Goal: Information Seeking & Learning: Learn about a topic

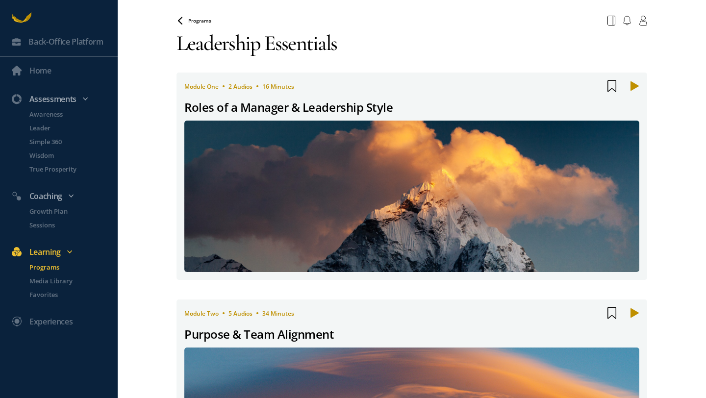
click at [48, 269] on p "Programs" at bounding box center [72, 267] width 86 height 10
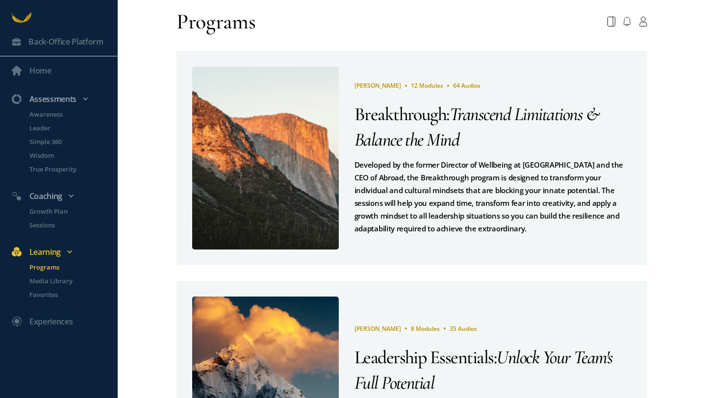
click at [415, 86] on span "12 Modules" at bounding box center [427, 85] width 32 height 8
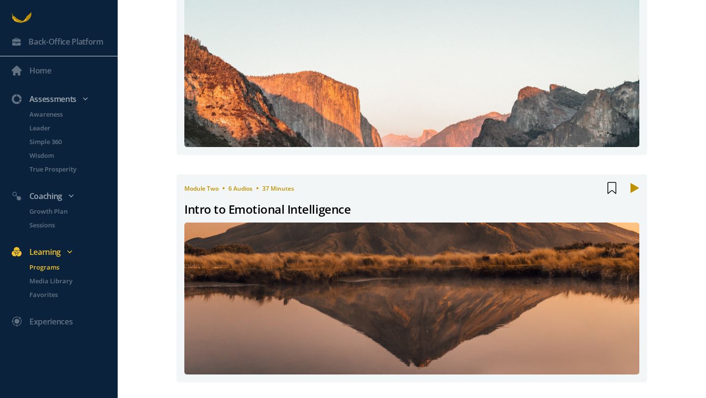
scroll to position [66, 0]
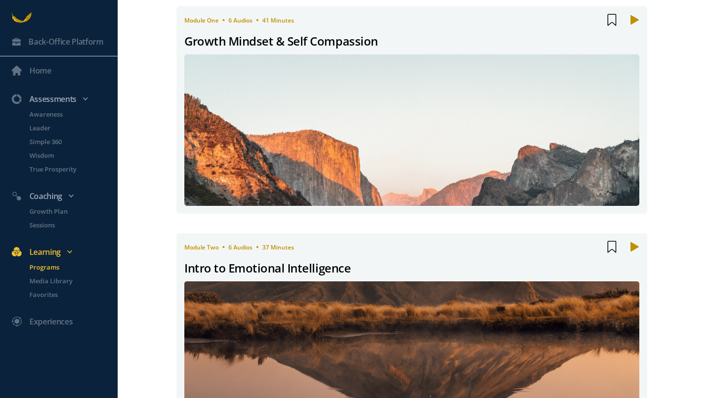
click at [330, 267] on div "Intro to Emotional Intelligence" at bounding box center [267, 268] width 166 height 19
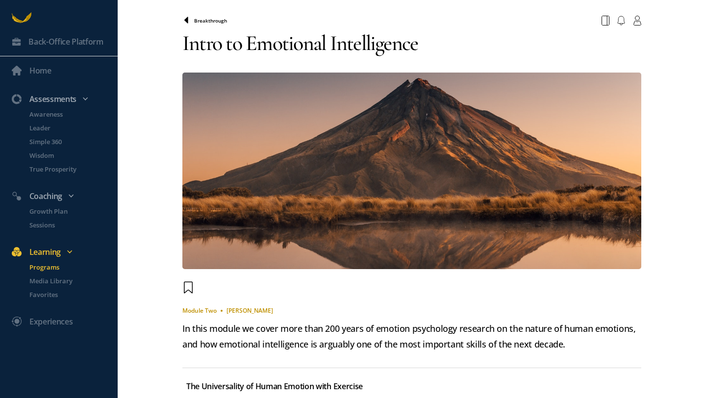
click at [187, 22] on icon at bounding box center [186, 20] width 4 height 6
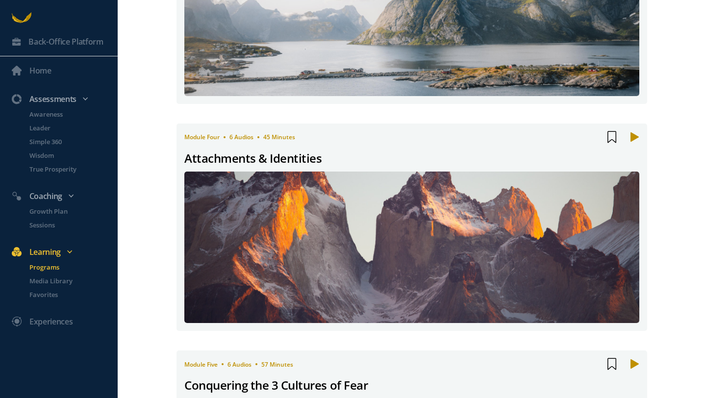
scroll to position [654, 0]
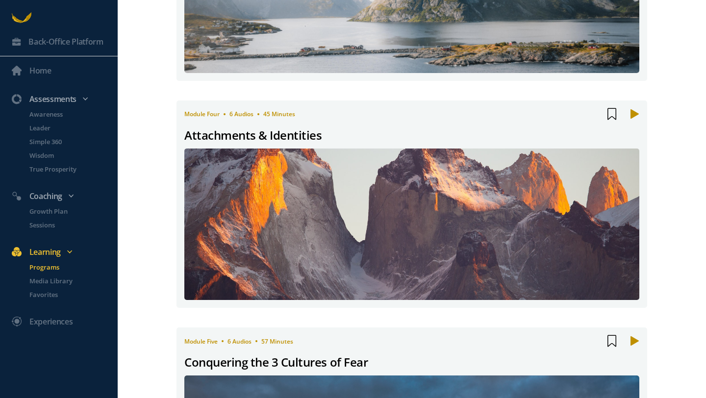
click at [256, 131] on div "Attachments & Identities" at bounding box center [252, 135] width 137 height 19
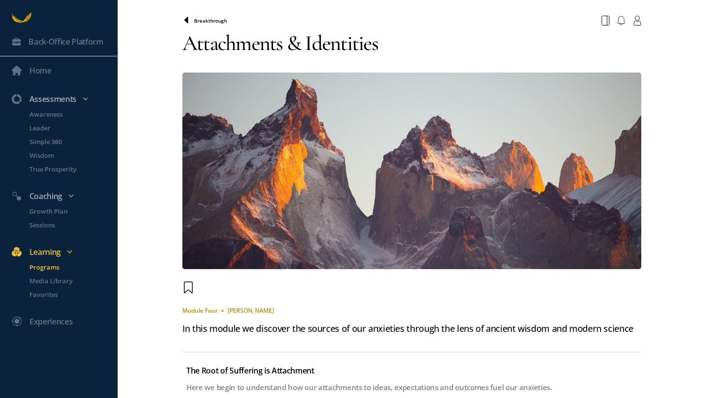
click at [188, 22] on icon at bounding box center [186, 20] width 4 height 6
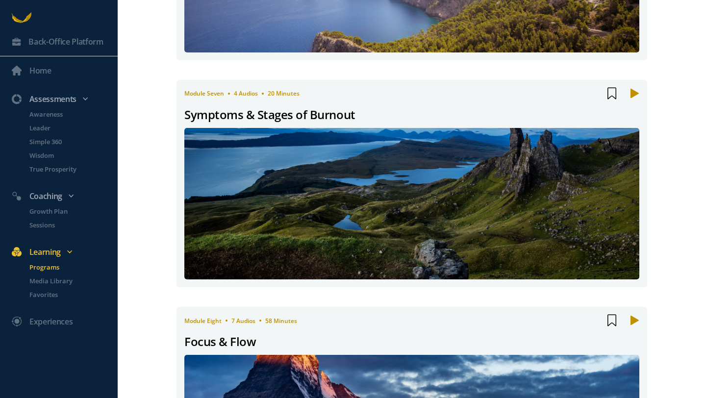
scroll to position [1377, 0]
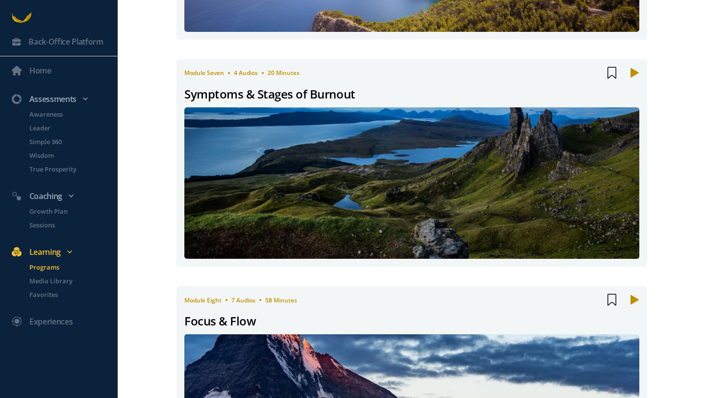
click at [239, 319] on div "Focus & Flow" at bounding box center [220, 321] width 72 height 19
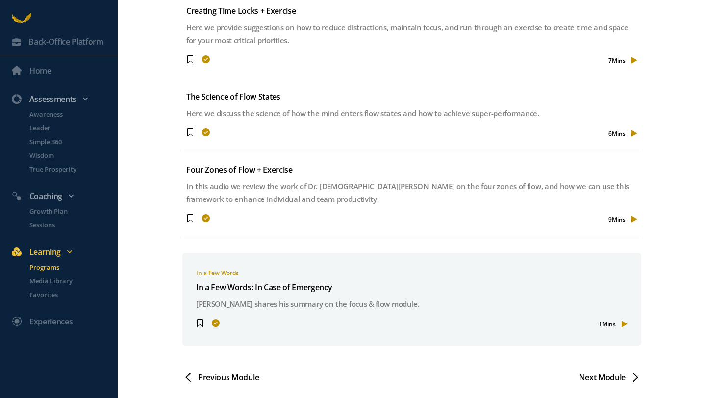
scroll to position [604, 0]
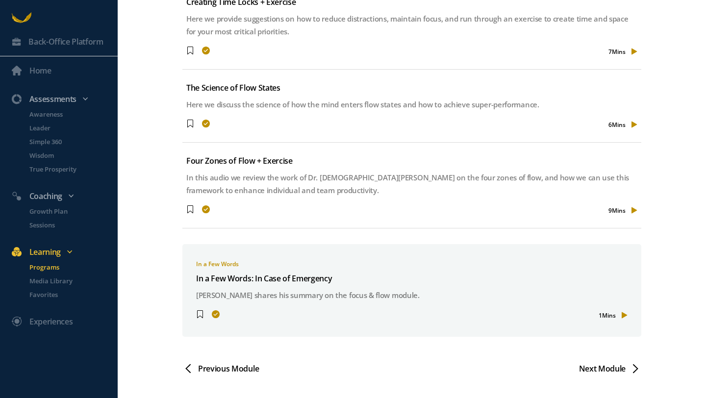
click at [53, 268] on p "Programs" at bounding box center [72, 267] width 86 height 10
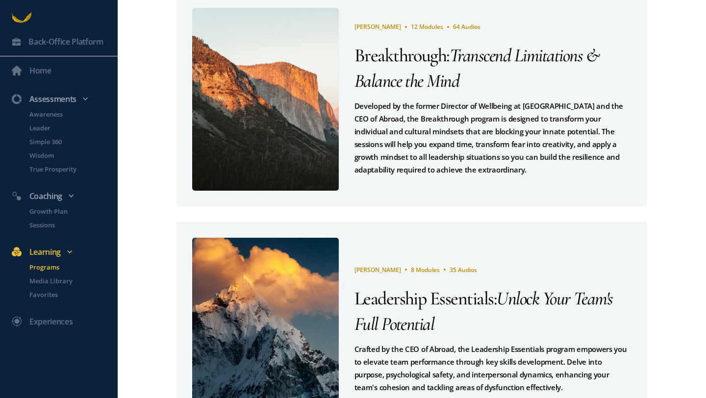
scroll to position [94, 0]
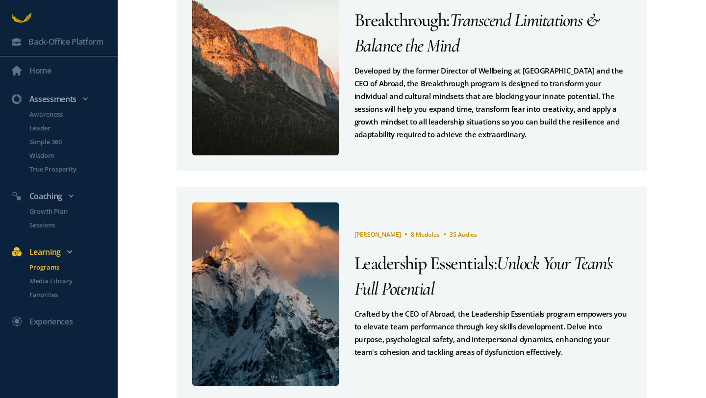
click at [438, 265] on span "Leadership Essentials" at bounding box center [424, 263] width 139 height 23
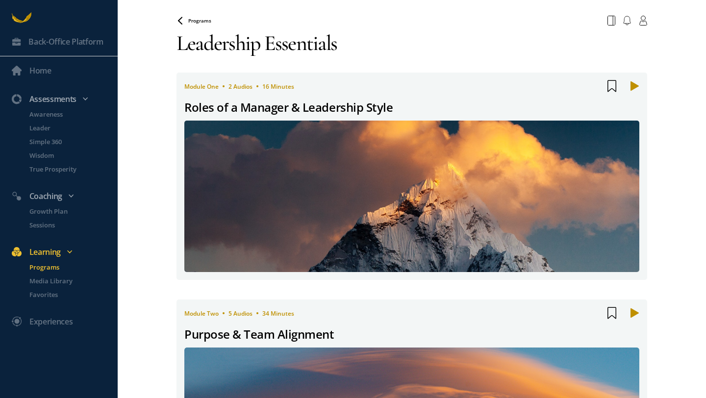
click at [326, 104] on div "Roles of a Manager & Leadership Style" at bounding box center [288, 107] width 208 height 19
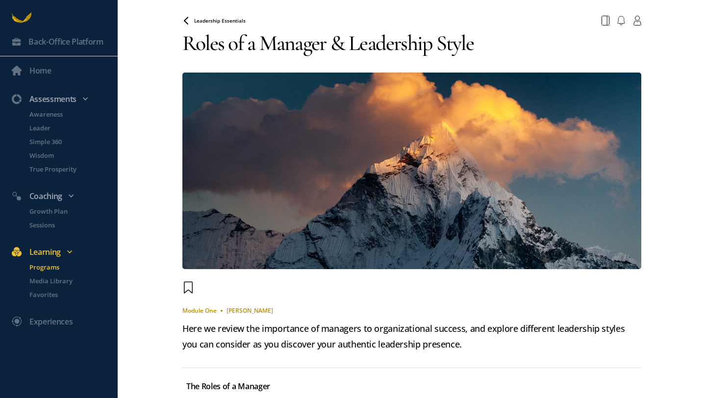
click at [206, 19] on span "Leadership Essentials" at bounding box center [220, 20] width 52 height 7
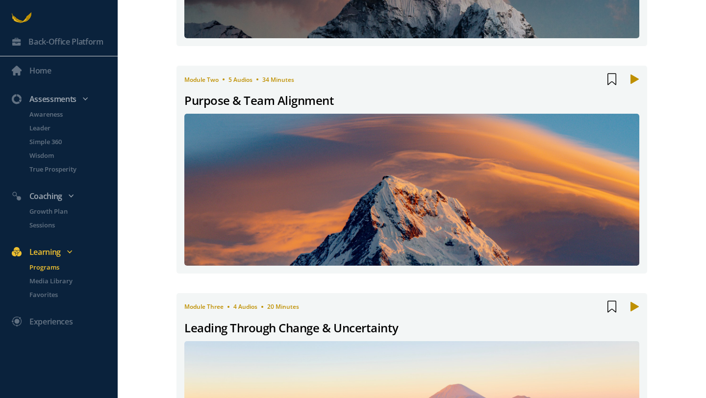
scroll to position [250, 0]
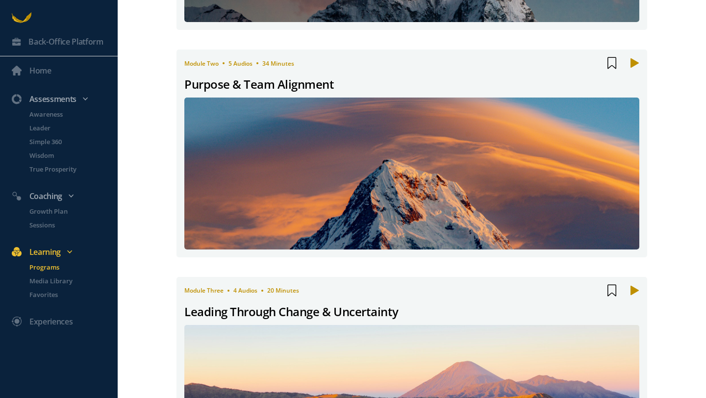
click at [256, 311] on div "Leading Through Change & Uncertainty" at bounding box center [291, 312] width 214 height 19
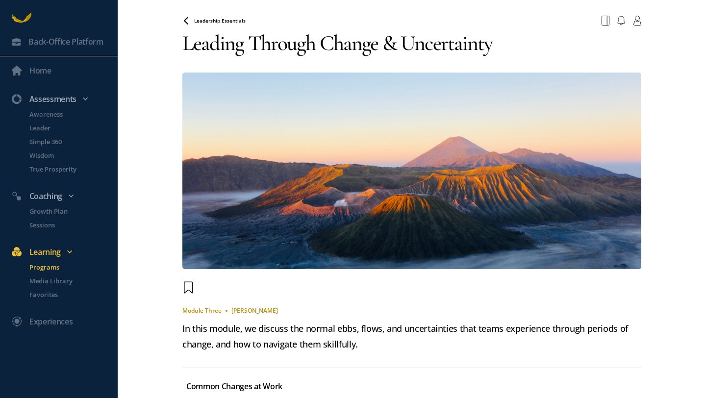
click at [187, 25] on div "Leadership Essentials" at bounding box center [412, 21] width 471 height 18
click at [186, 22] on icon at bounding box center [186, 20] width 4 height 6
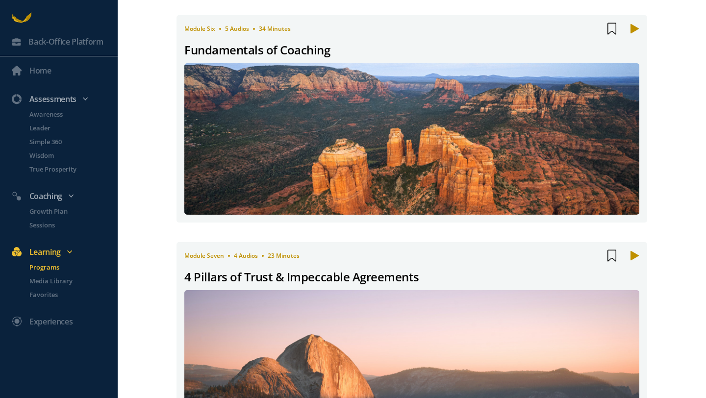
scroll to position [1226, 0]
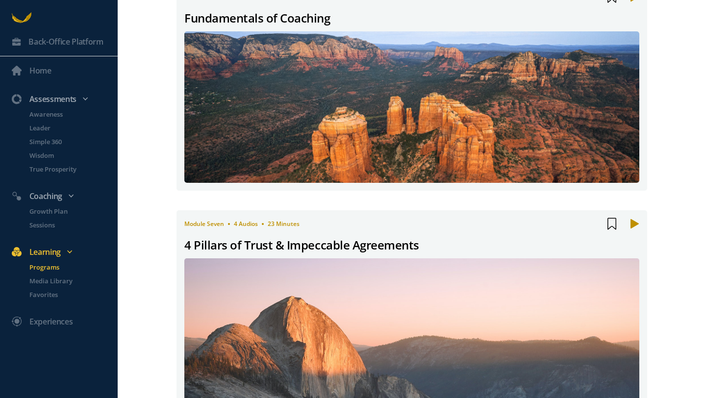
click at [247, 245] on div "4 Pillars of Trust & Impeccable Agreements" at bounding box center [301, 245] width 235 height 19
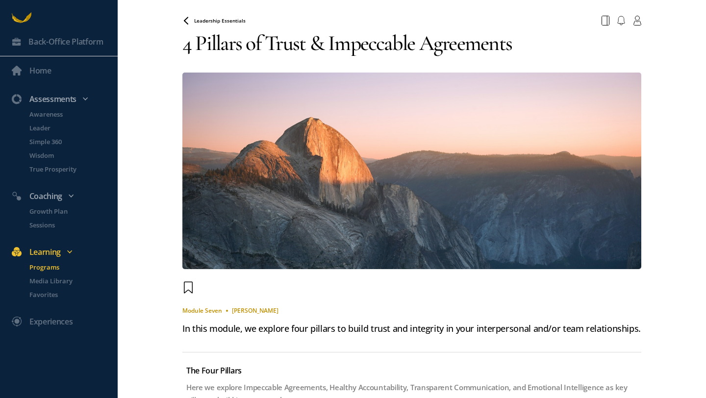
click at [223, 19] on span "Leadership Essentials" at bounding box center [220, 20] width 52 height 7
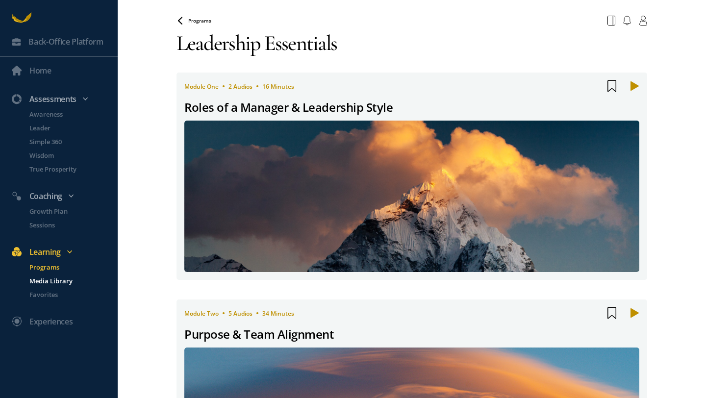
click at [41, 279] on p "Media Library" at bounding box center [72, 281] width 86 height 10
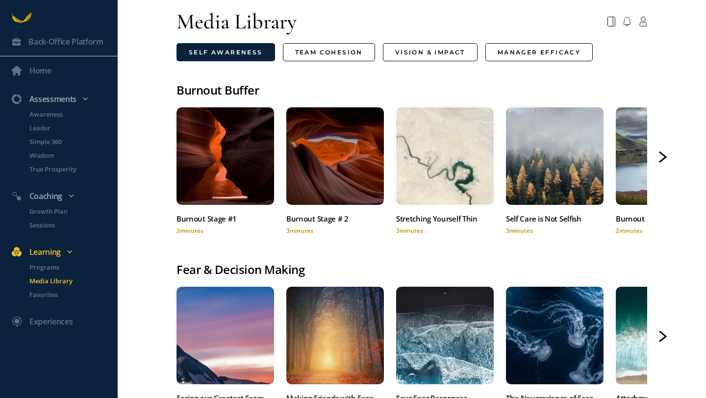
click at [664, 154] on icon at bounding box center [663, 154] width 6 height 5
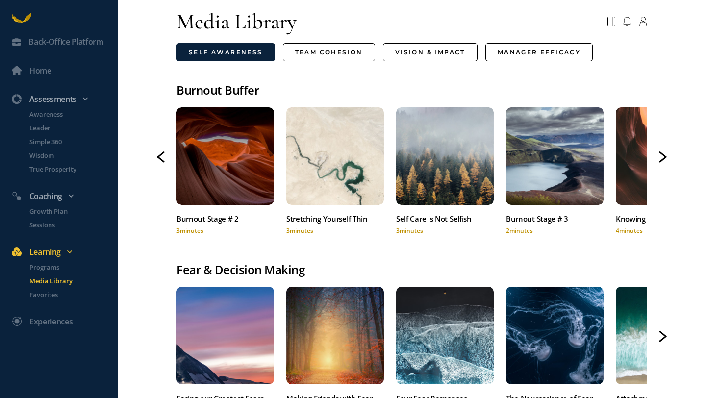
click at [664, 154] on icon at bounding box center [663, 154] width 6 height 5
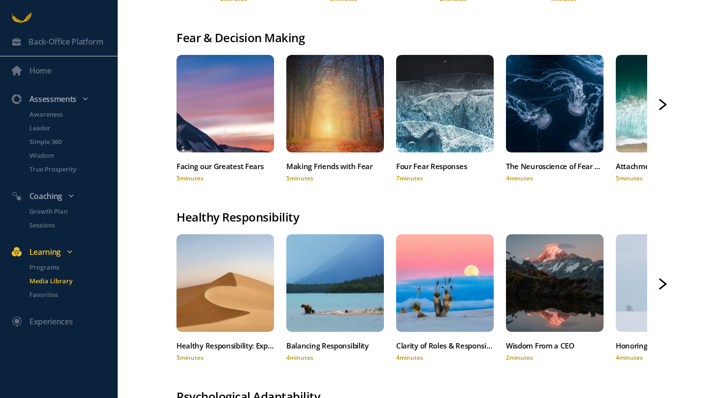
scroll to position [267, 0]
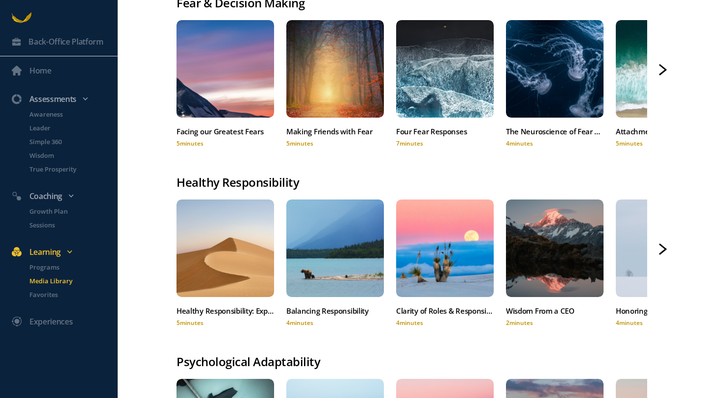
click at [663, 67] on icon at bounding box center [663, 67] width 6 height 5
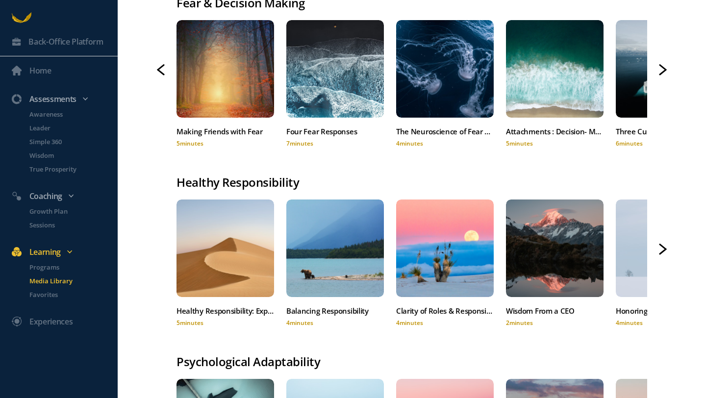
click at [663, 67] on icon at bounding box center [663, 67] width 6 height 5
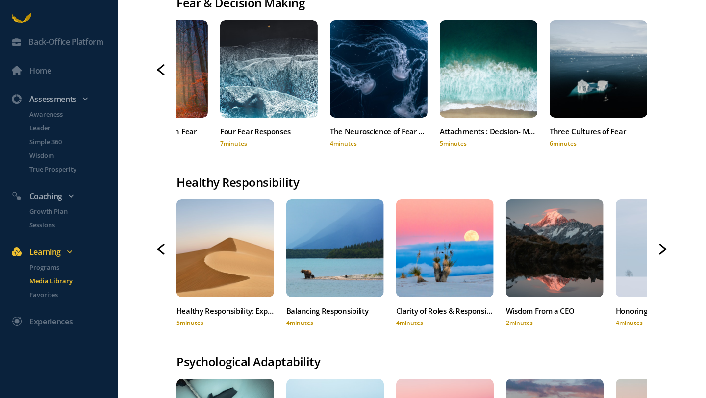
click at [666, 247] on icon at bounding box center [663, 246] width 6 height 5
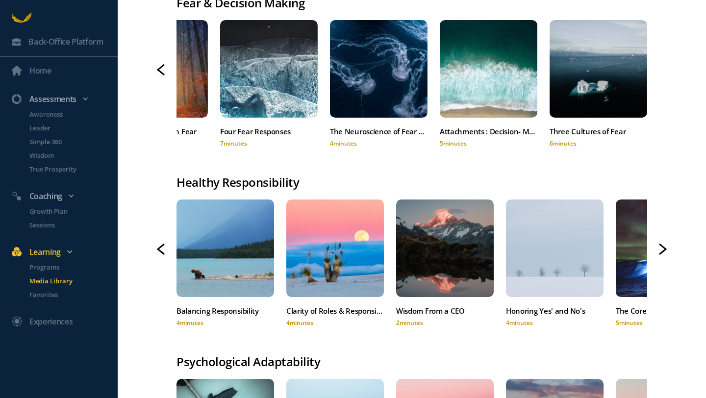
click at [666, 247] on icon at bounding box center [663, 246] width 6 height 5
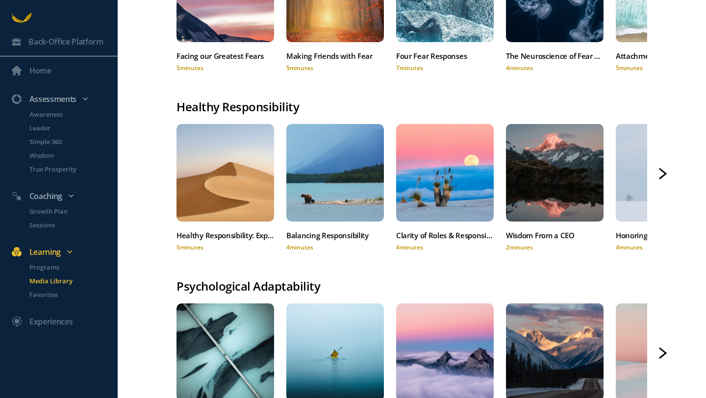
scroll to position [347, 0]
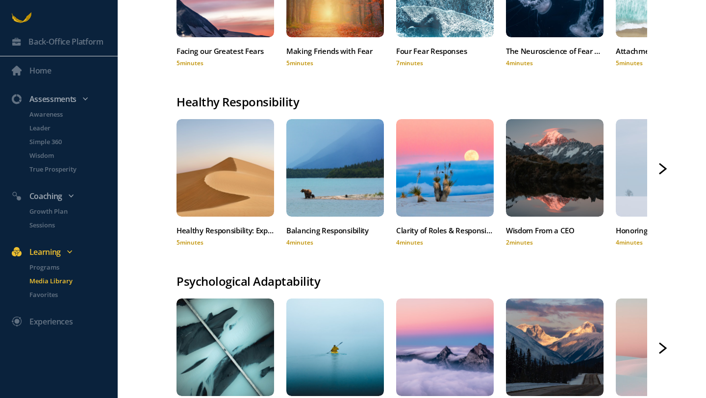
click at [658, 170] on div "Back-Office Platform Home Assessments Awareness Leader Simple 360 Wisdom True P…" at bounding box center [353, 199] width 706 height 398
click at [661, 170] on icon at bounding box center [663, 168] width 8 height 11
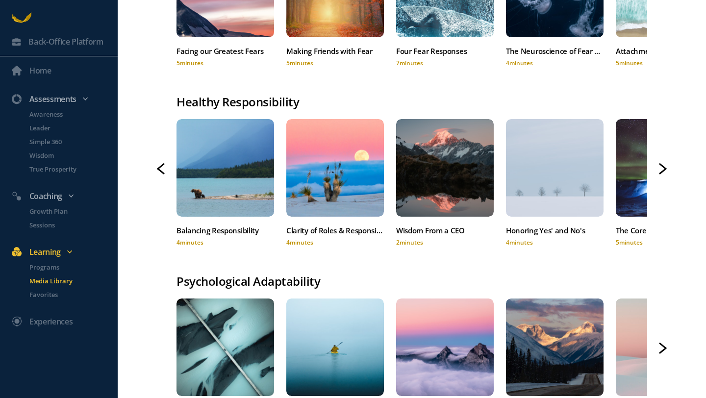
click at [561, 228] on div "Honoring Yes' and No's" at bounding box center [555, 230] width 98 height 13
click at [525, 230] on div "Honoring Yes' and No's" at bounding box center [555, 230] width 98 height 13
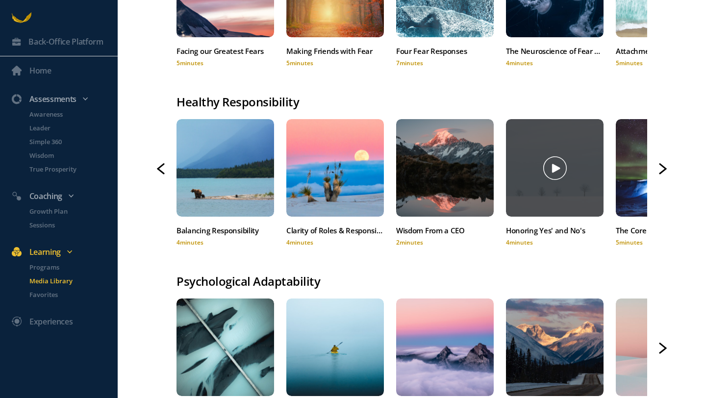
click at [533, 198] on div at bounding box center [555, 168] width 98 height 98
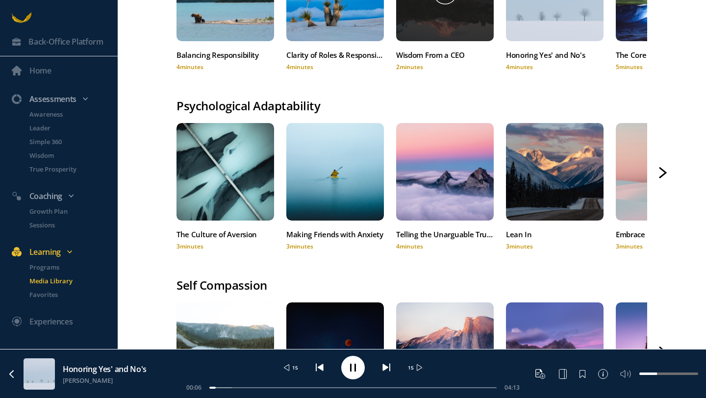
scroll to position [524, 0]
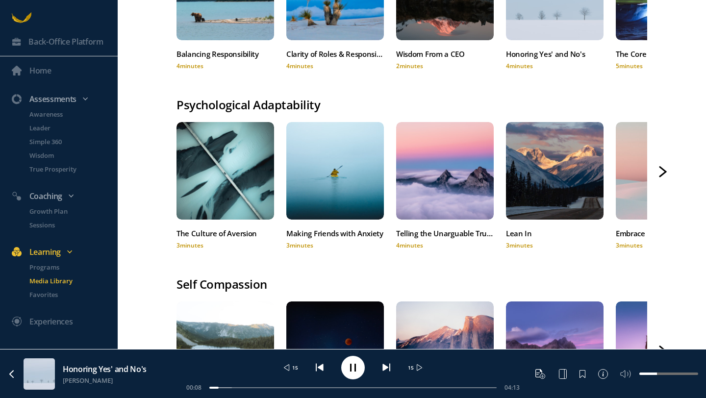
click at [660, 170] on icon at bounding box center [663, 171] width 8 height 11
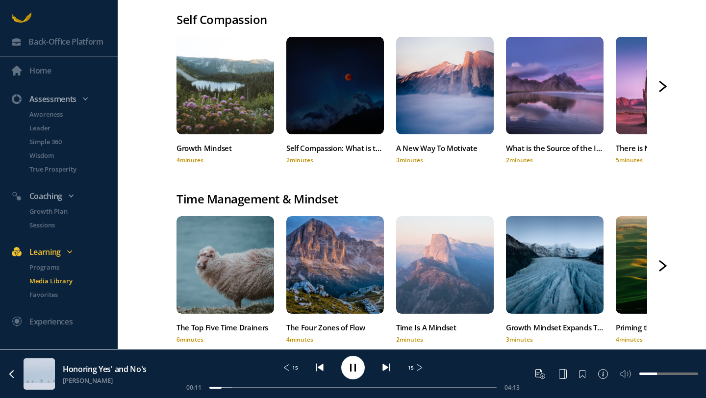
scroll to position [790, 0]
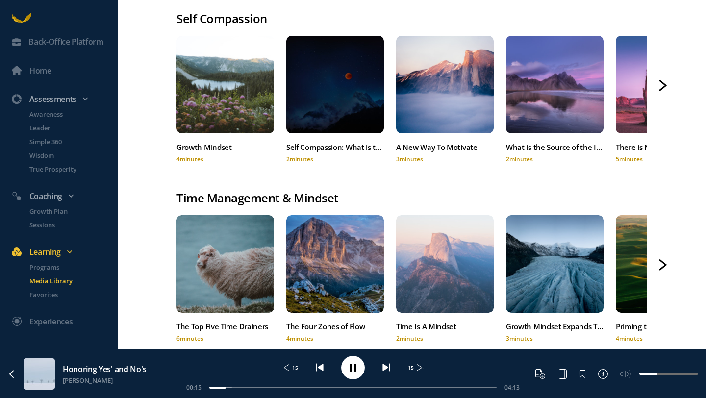
click at [663, 84] on icon at bounding box center [663, 85] width 8 height 11
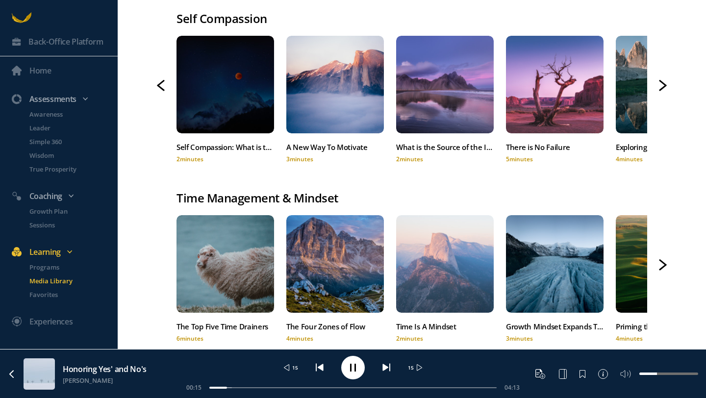
click at [663, 84] on icon at bounding box center [663, 85] width 8 height 11
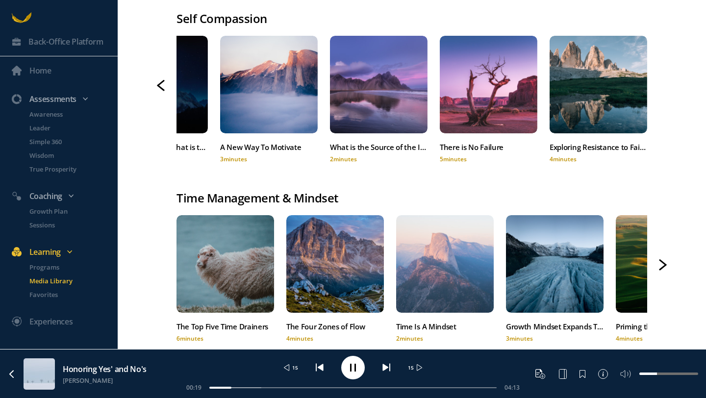
click at [662, 262] on icon at bounding box center [663, 265] width 8 height 11
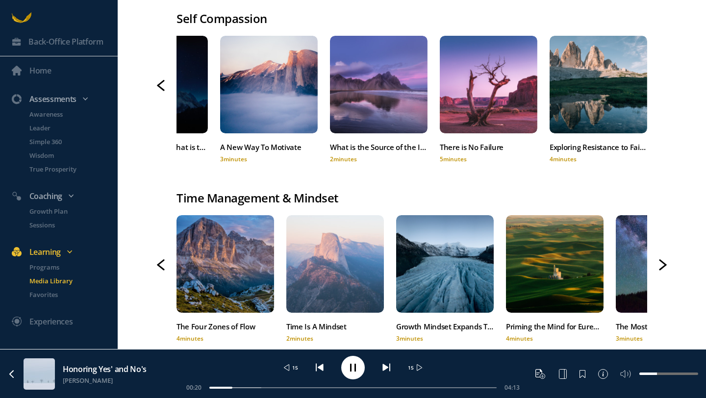
click at [662, 262] on icon at bounding box center [663, 265] width 8 height 11
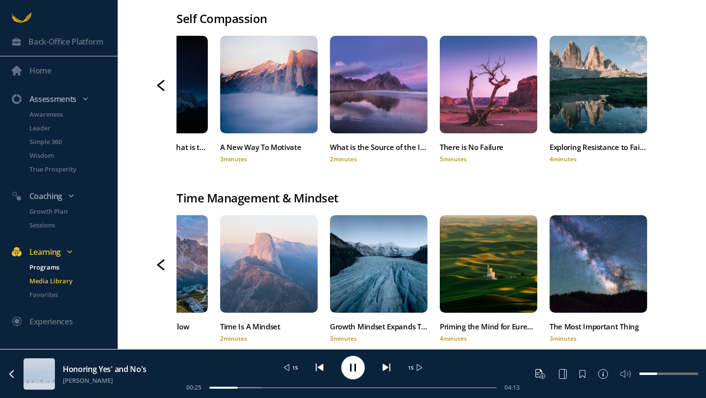
click at [47, 269] on p "Programs" at bounding box center [72, 267] width 86 height 10
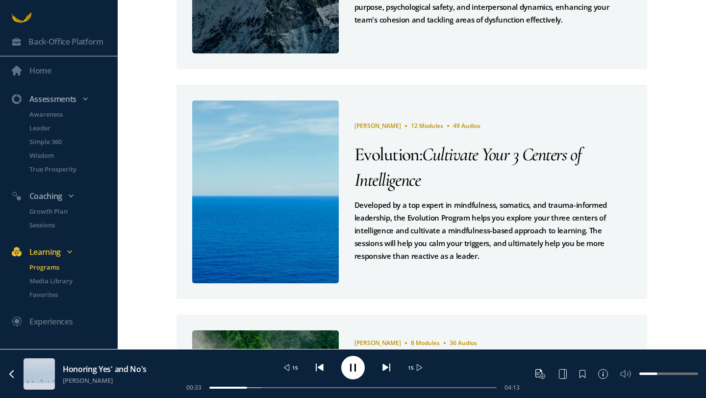
scroll to position [424, 0]
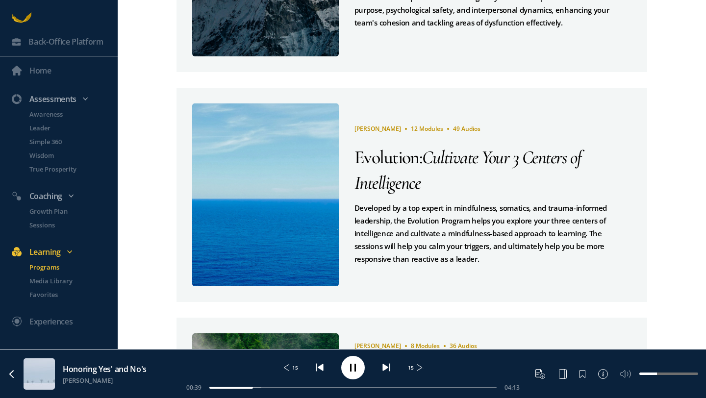
click at [393, 128] on span "[PERSON_NAME]" at bounding box center [378, 129] width 47 height 8
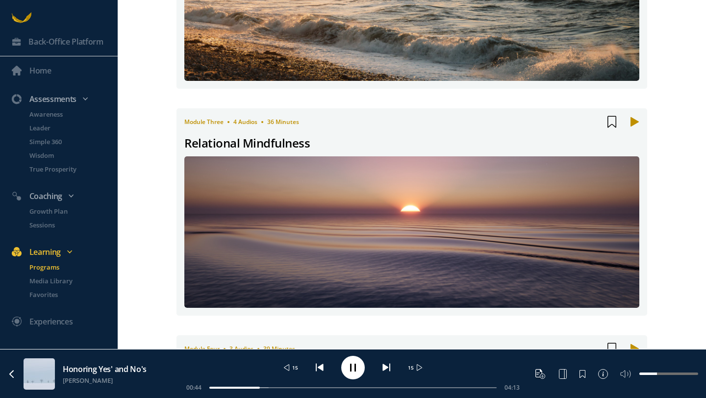
scroll to position [435, 0]
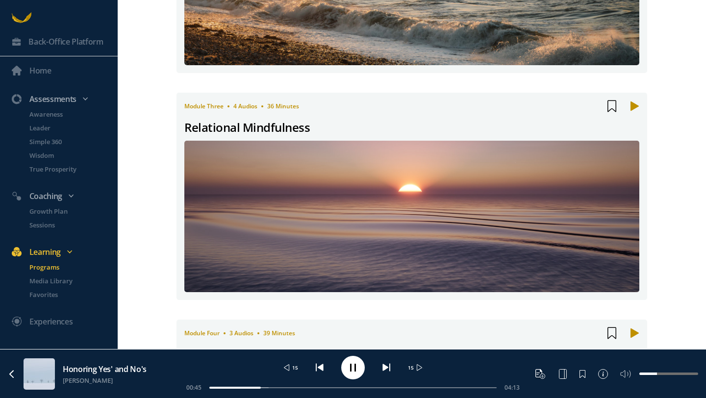
click at [282, 127] on div "Relational Mindfulness" at bounding box center [247, 127] width 126 height 19
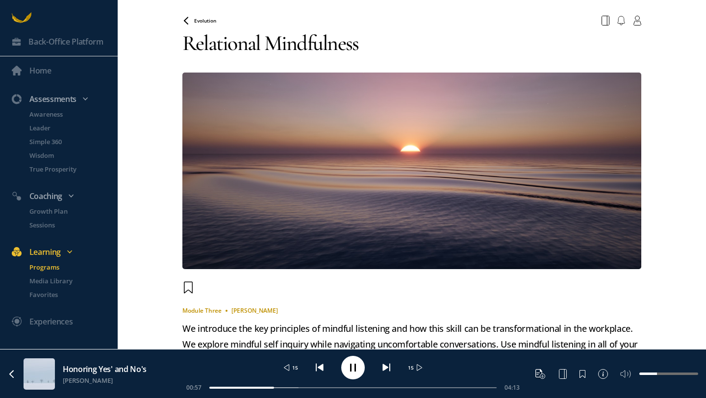
click at [199, 20] on span "Evolution" at bounding box center [205, 20] width 22 height 7
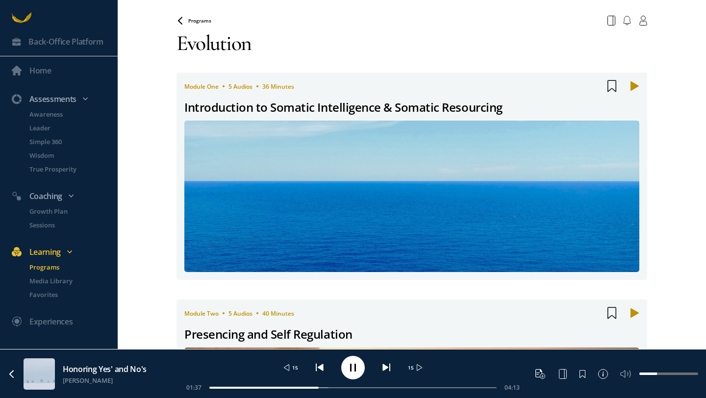
click at [210, 19] on span "Programs" at bounding box center [199, 20] width 23 height 7
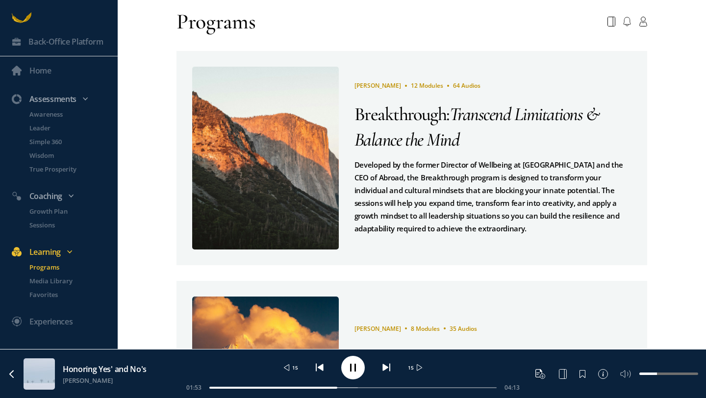
click at [411, 85] on span "12 Modules" at bounding box center [427, 85] width 32 height 8
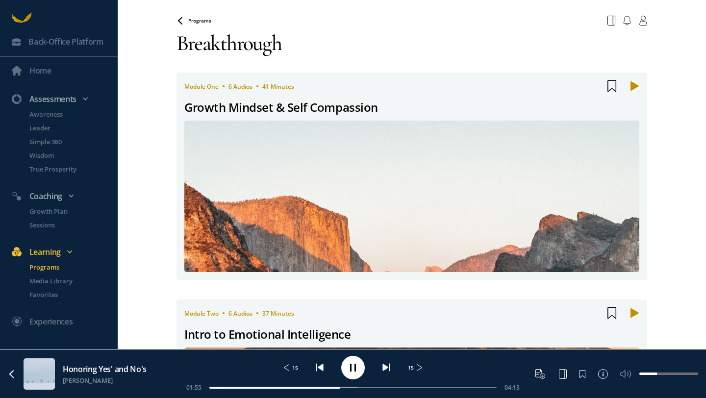
click at [321, 106] on div "Growth Mindset & Self Compassion" at bounding box center [281, 107] width 194 height 19
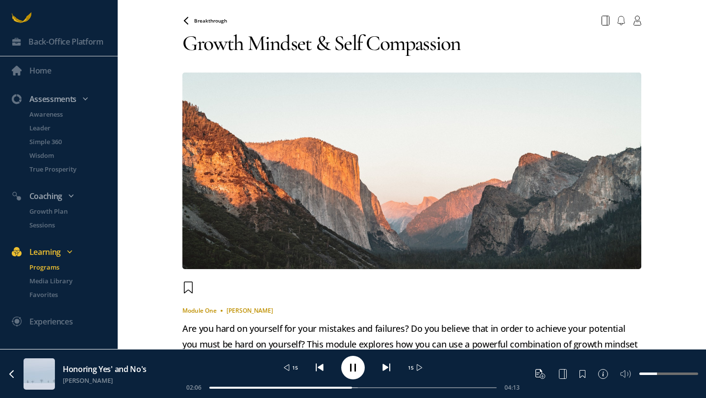
click at [220, 20] on span "Breakthrough" at bounding box center [210, 20] width 33 height 7
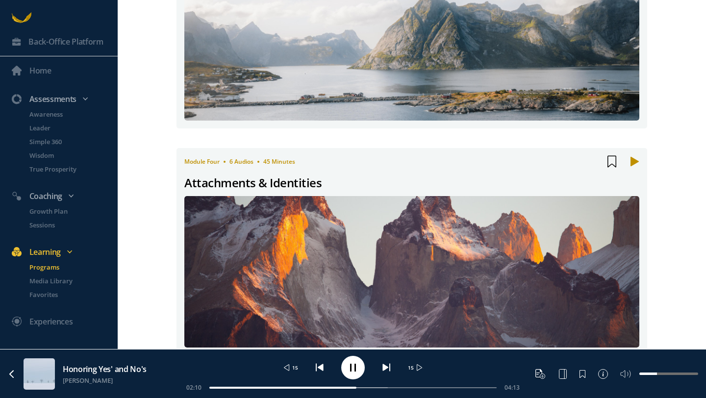
scroll to position [620, 0]
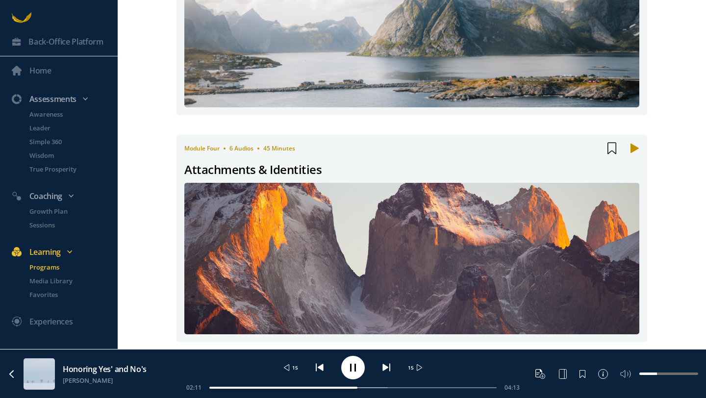
click at [264, 167] on div "Attachments & Identities" at bounding box center [252, 169] width 137 height 19
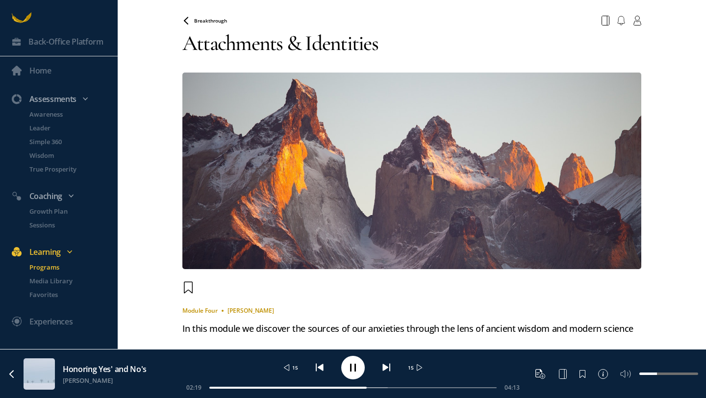
click at [210, 20] on span "Breakthrough" at bounding box center [210, 20] width 33 height 7
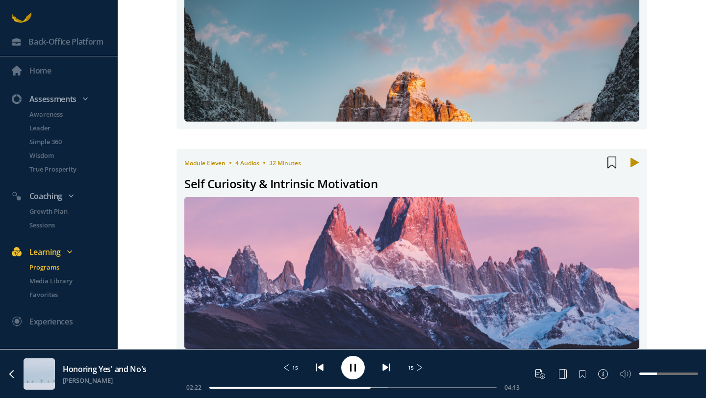
scroll to position [2198, 0]
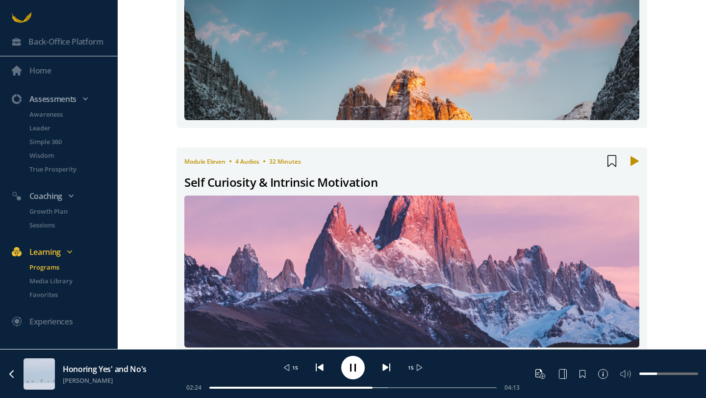
click at [252, 183] on div "Self Curiosity & Intrinsic Motivation" at bounding box center [280, 182] width 193 height 19
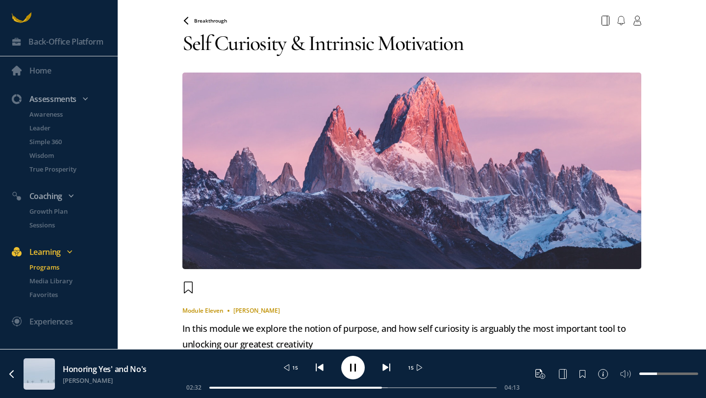
click at [220, 20] on span "Breakthrough" at bounding box center [210, 20] width 33 height 7
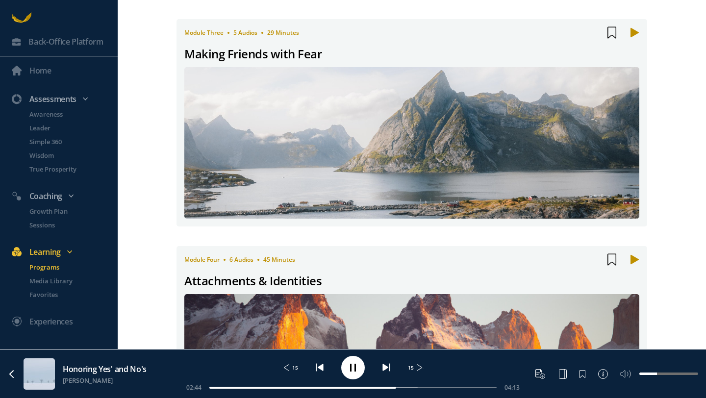
scroll to position [510, 0]
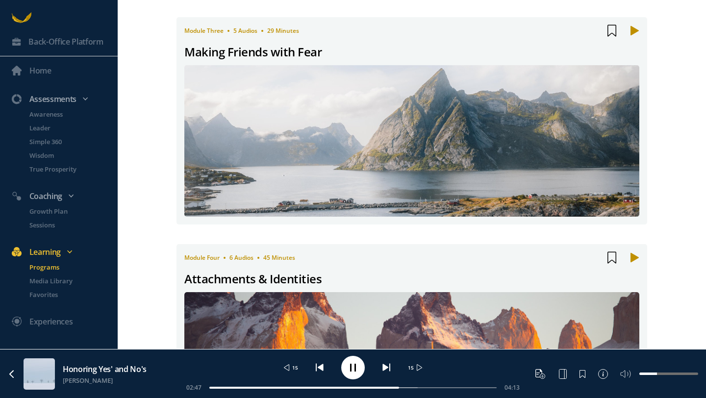
click at [249, 51] on div "Making Friends with Fear" at bounding box center [252, 52] width 137 height 19
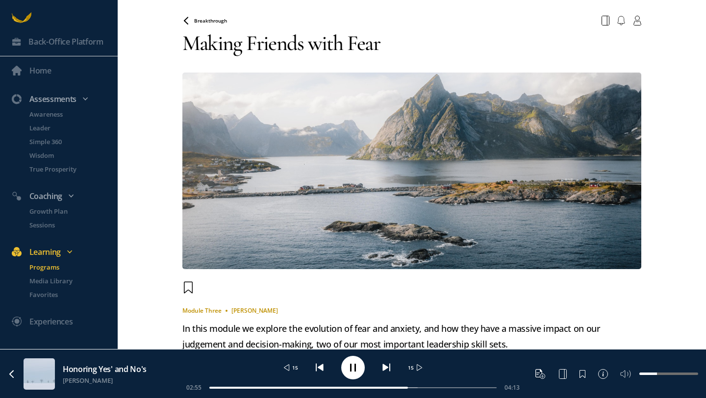
click at [214, 20] on span "Breakthrough" at bounding box center [210, 20] width 33 height 7
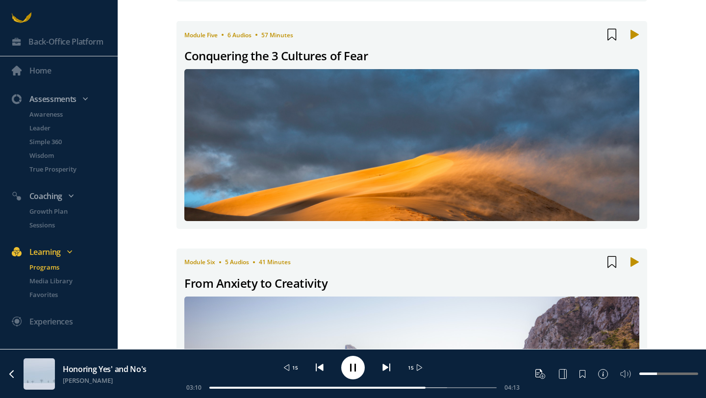
scroll to position [967, 0]
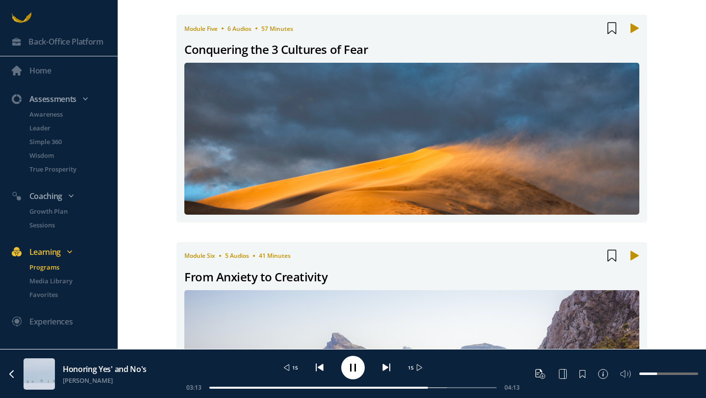
click at [244, 280] on div "From Anxiety to Creativity" at bounding box center [256, 277] width 144 height 19
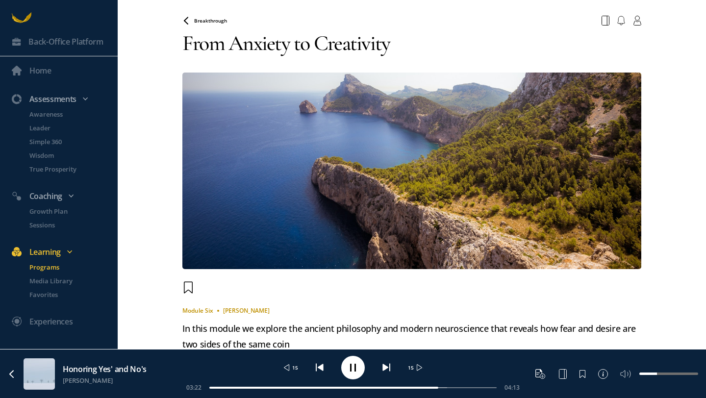
click at [216, 20] on span "Breakthrough" at bounding box center [210, 20] width 33 height 7
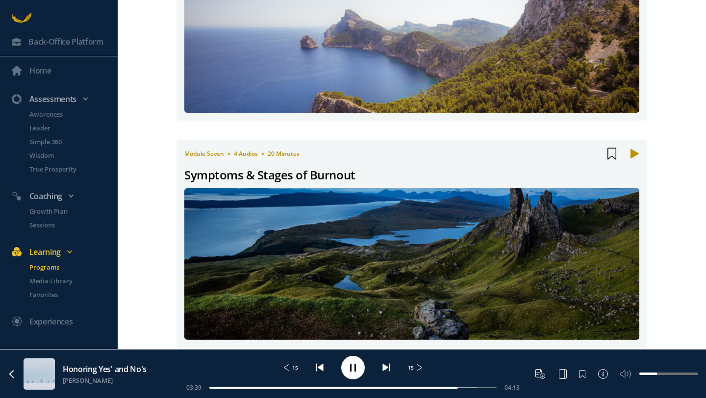
scroll to position [1315, 0]
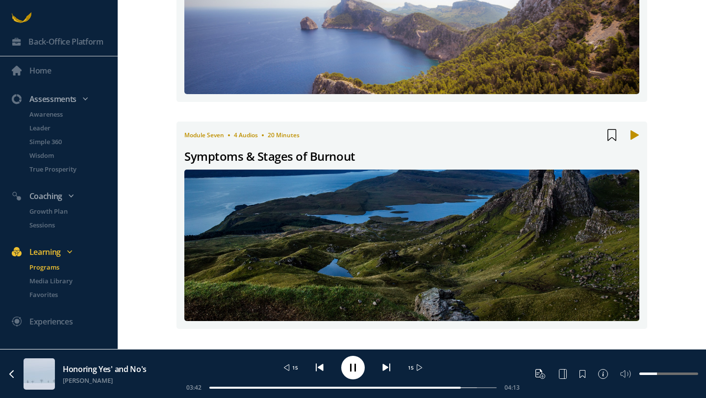
click at [296, 156] on div "Symptoms & Stages of Burnout" at bounding box center [269, 156] width 171 height 19
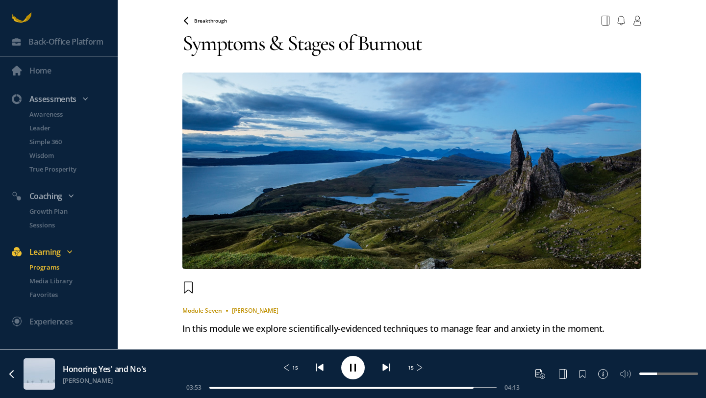
click at [206, 19] on span "Breakthrough" at bounding box center [210, 20] width 33 height 7
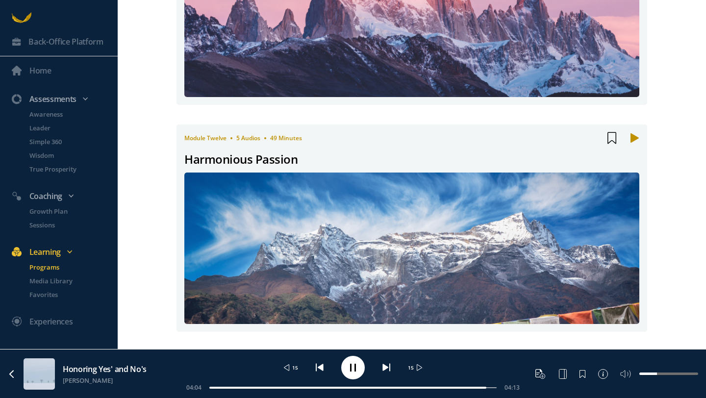
scroll to position [2453, 0]
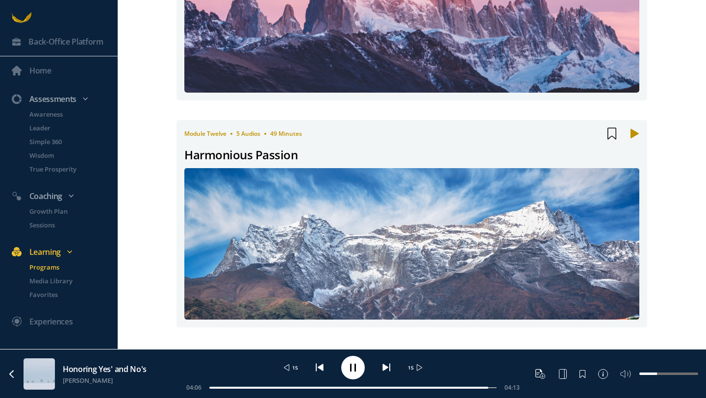
click at [236, 154] on div "Harmonious Passion" at bounding box center [240, 155] width 113 height 19
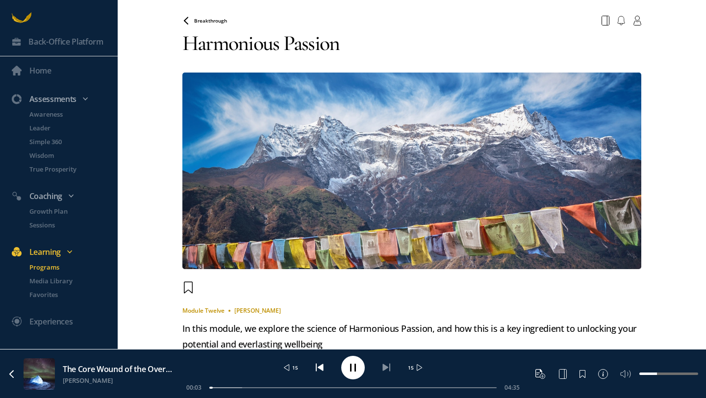
click at [54, 269] on p "Programs" at bounding box center [72, 267] width 86 height 10
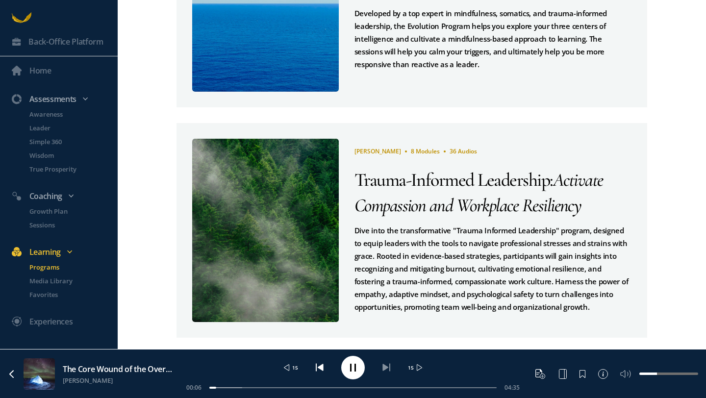
scroll to position [628, 0]
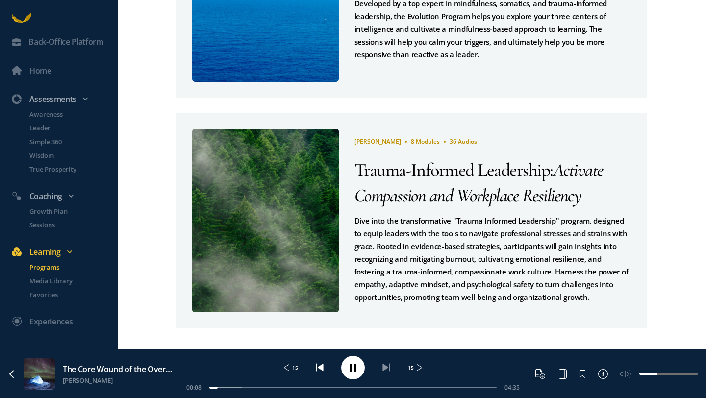
click at [394, 172] on span "Trauma-Informed Leadership" at bounding box center [452, 170] width 195 height 23
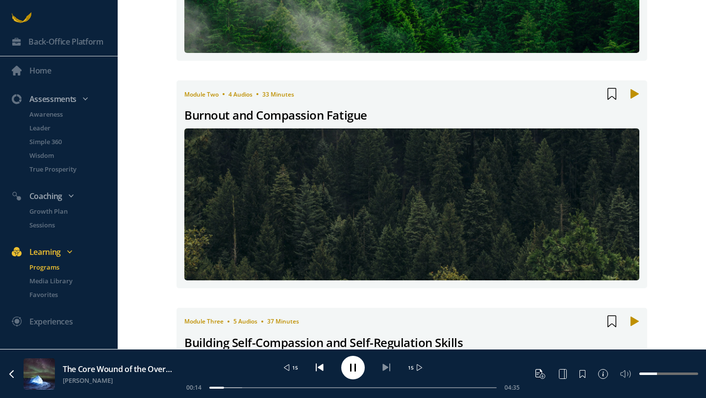
scroll to position [127, 0]
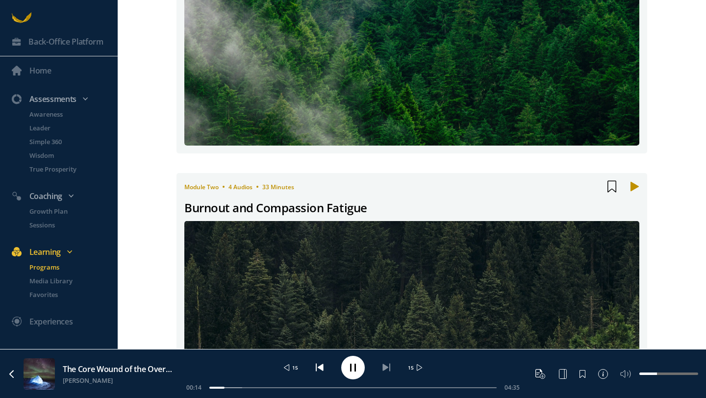
click at [338, 208] on div "Burnout and Compassion Fatigue" at bounding box center [275, 208] width 183 height 19
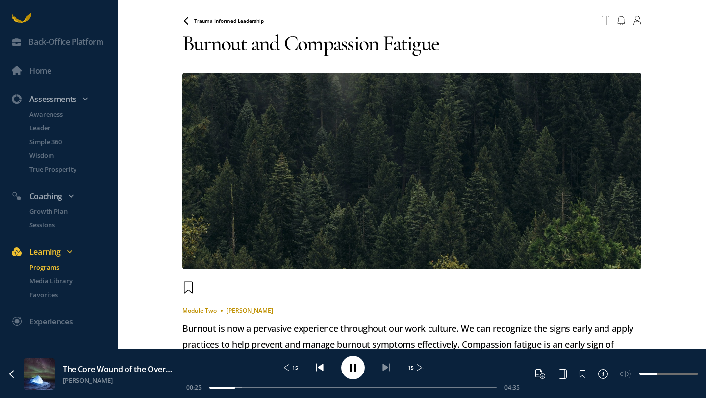
click at [209, 21] on span "Trauma Informed Leadership" at bounding box center [229, 20] width 70 height 7
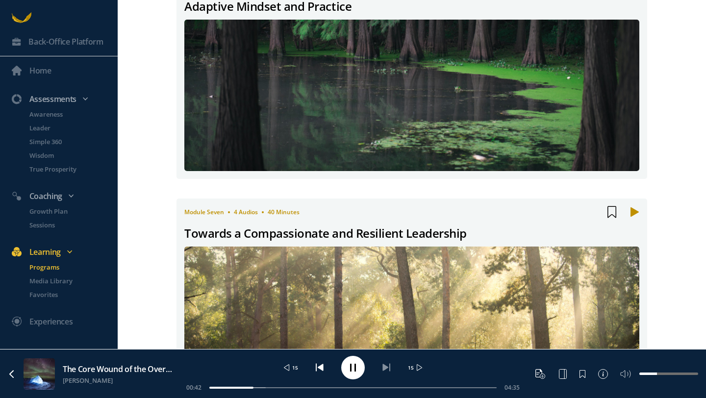
scroll to position [1239, 0]
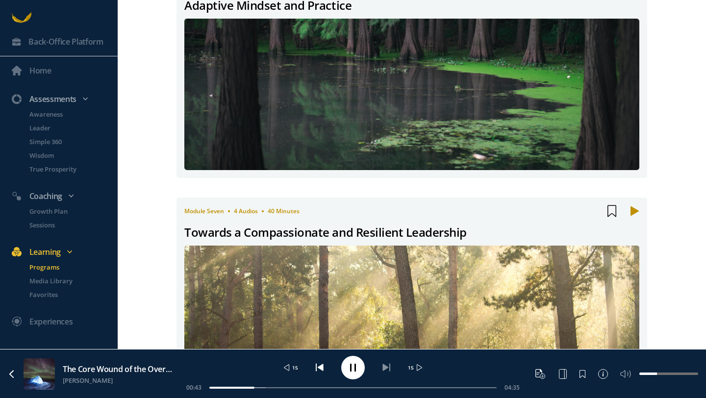
click at [262, 228] on div "Towards a Compassionate and Resilient Leadership" at bounding box center [325, 232] width 283 height 19
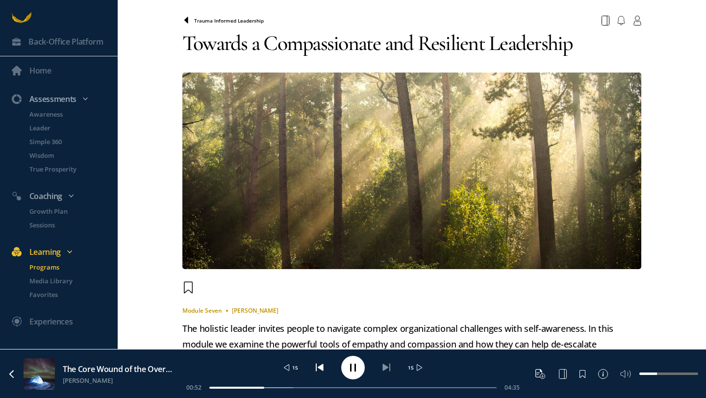
click at [187, 21] on icon at bounding box center [186, 20] width 4 height 6
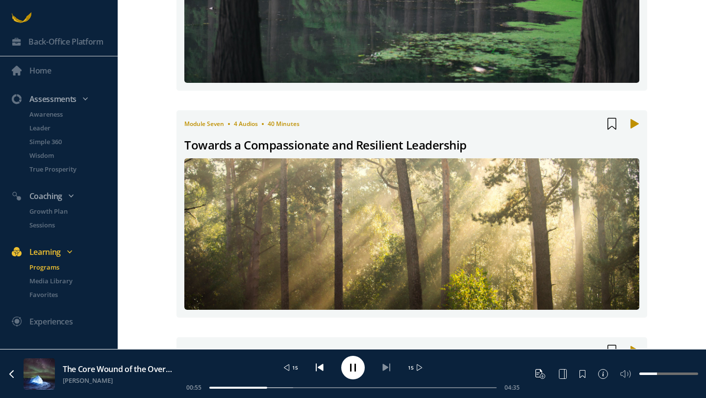
scroll to position [1543, 0]
